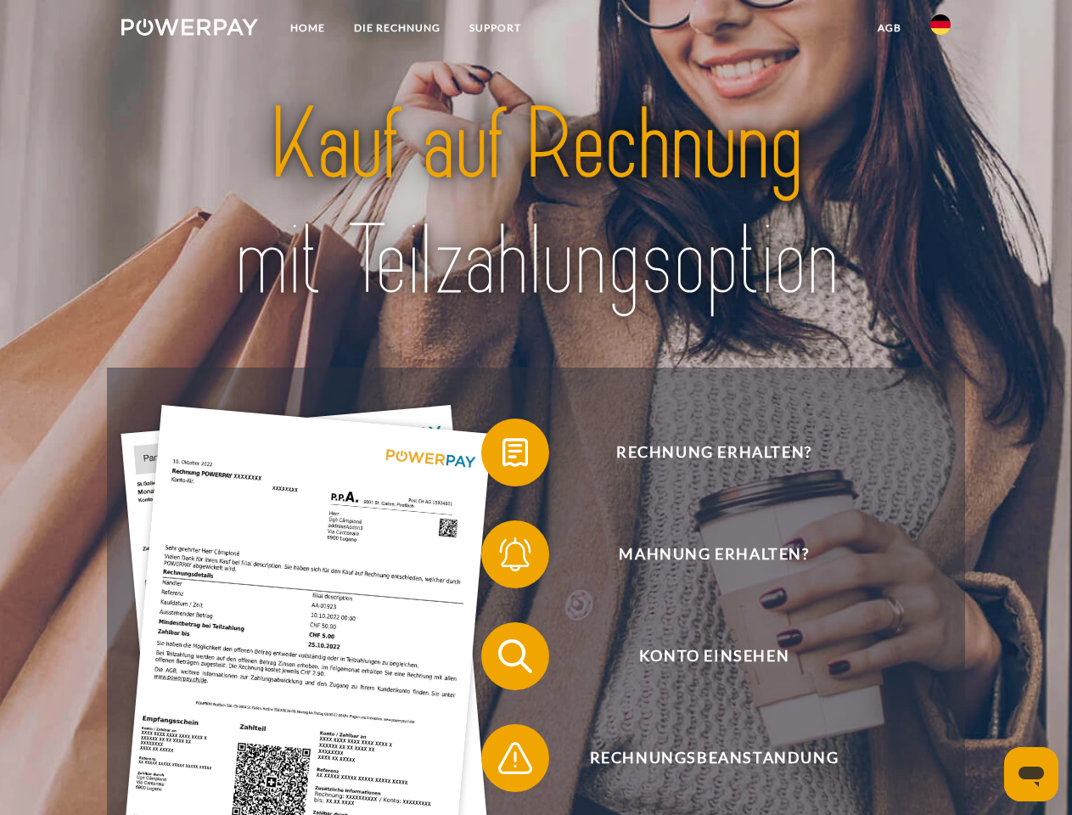
click at [189, 30] on img at bounding box center [189, 27] width 137 height 17
click at [941, 30] on img at bounding box center [941, 24] width 20 height 20
click at [889, 28] on link "agb" at bounding box center [890, 28] width 53 height 31
click at [503, 456] on span at bounding box center [489, 452] width 85 height 85
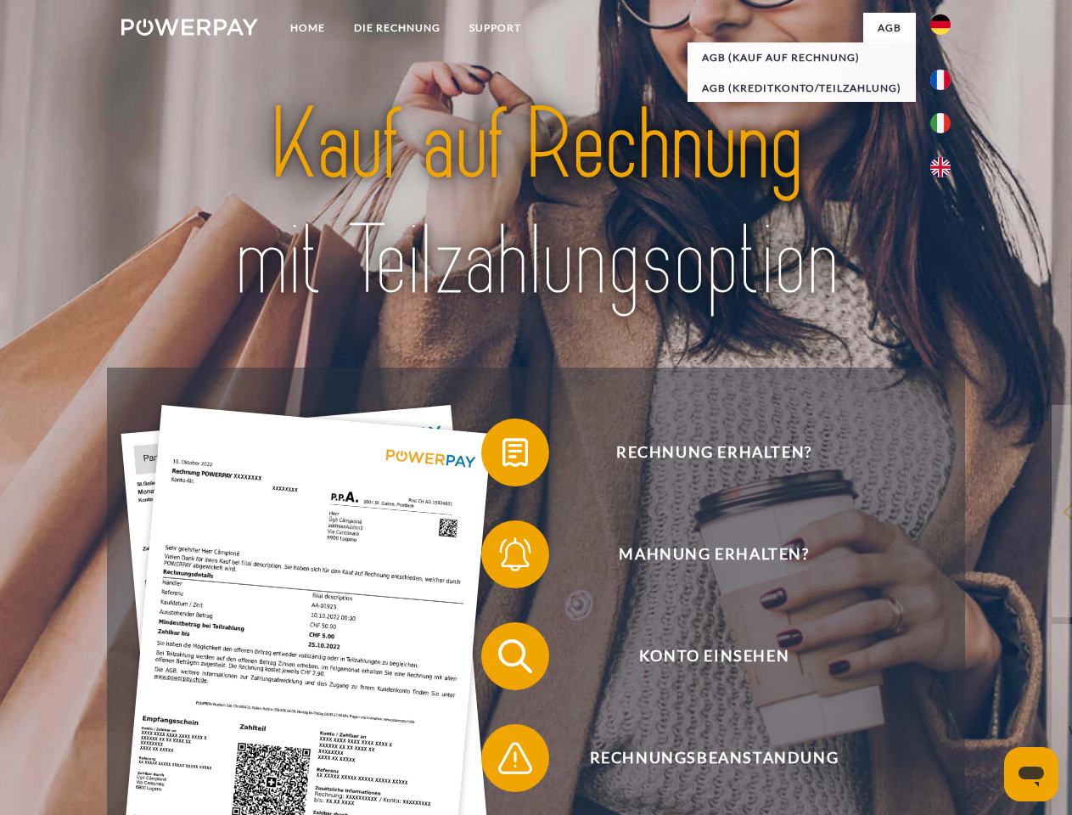
click at [503, 558] on span at bounding box center [489, 554] width 85 height 85
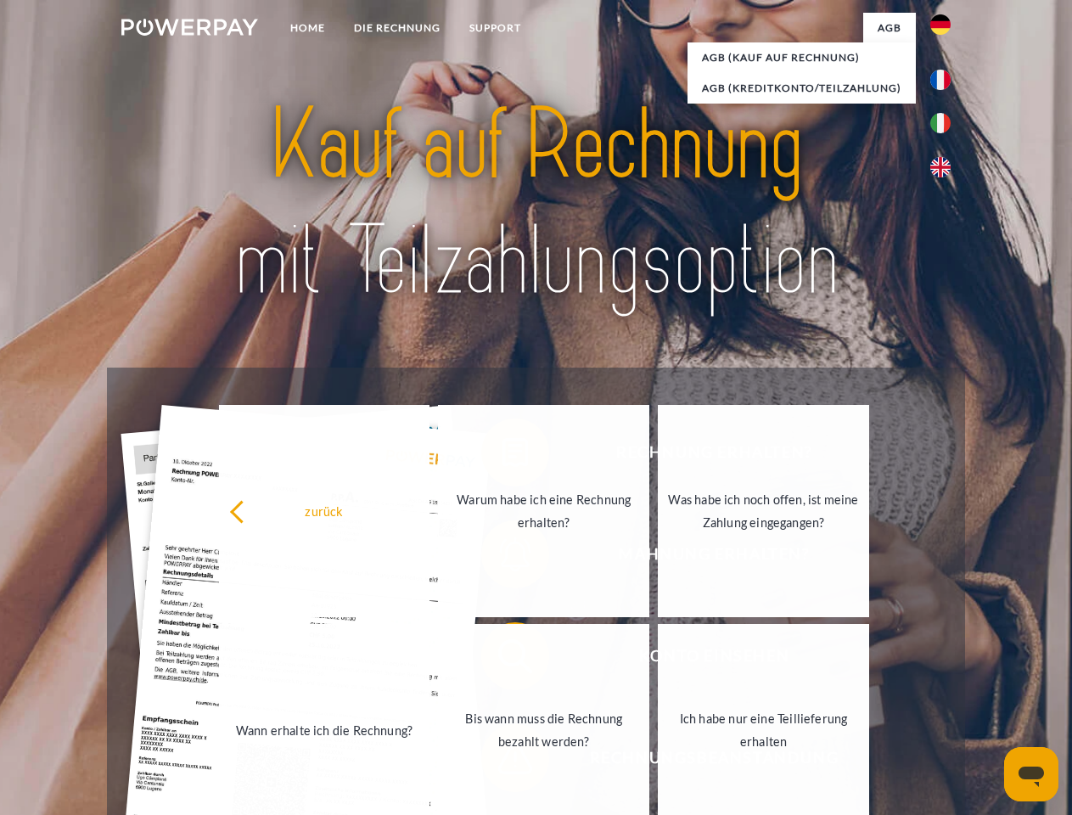
click at [503, 660] on link "Bis wann muss die Rechnung bezahlt werden?" at bounding box center [543, 730] width 211 height 212
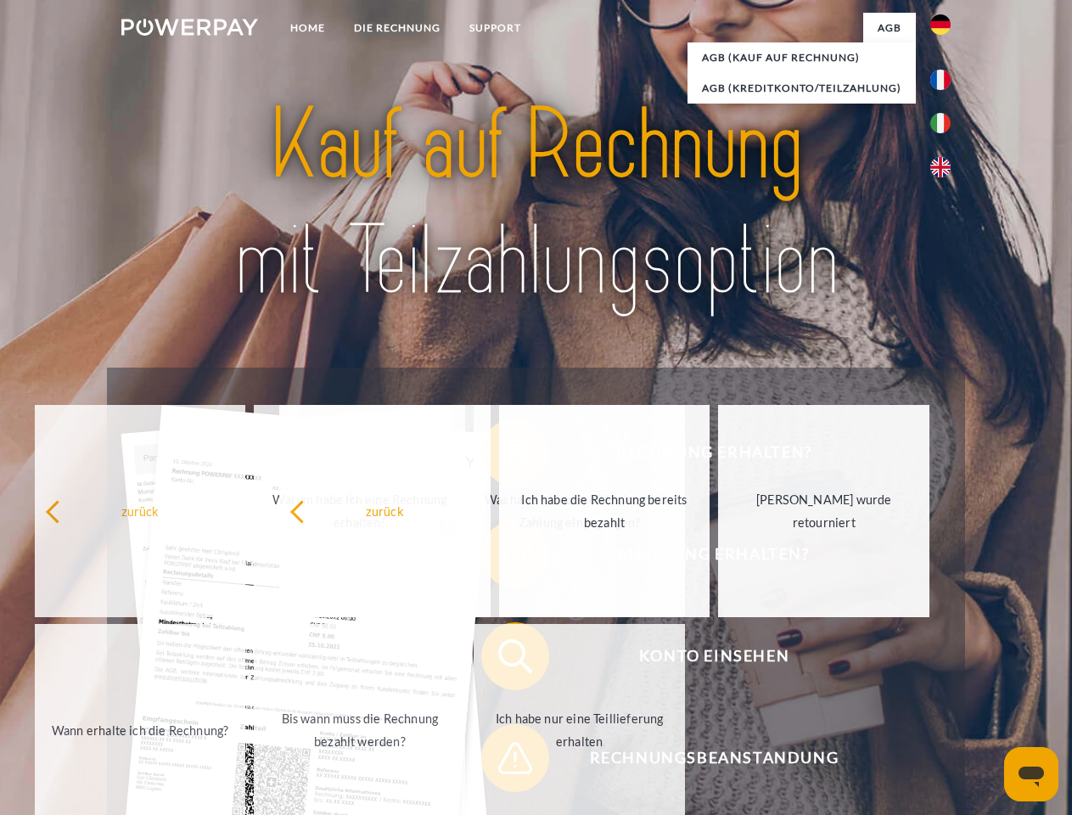
click at [503, 762] on span at bounding box center [489, 758] width 85 height 85
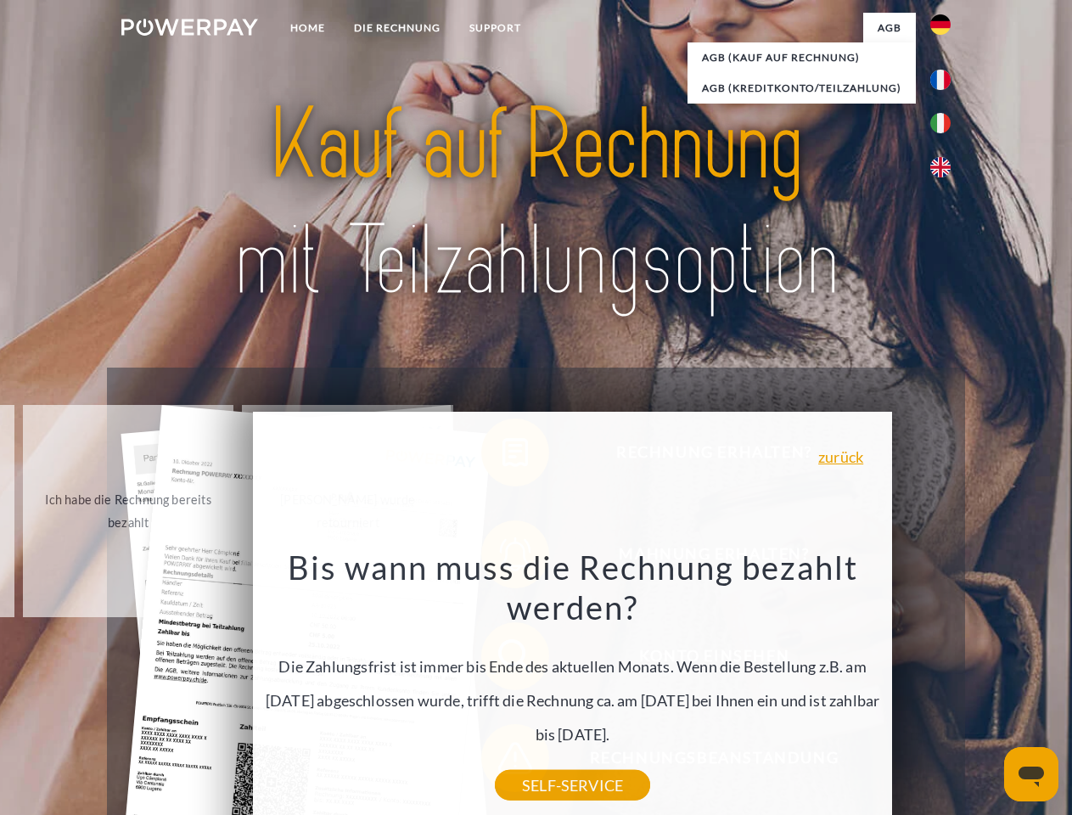
click at [1032, 774] on icon "Messaging-Fenster öffnen" at bounding box center [1031, 777] width 25 height 20
